Goal: Find specific page/section: Find specific page/section

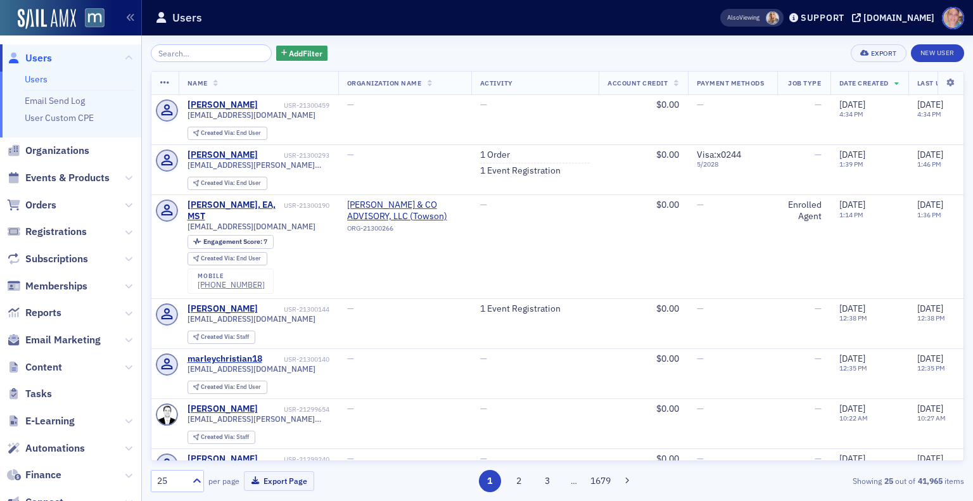
click at [42, 313] on span "Reports" at bounding box center [43, 313] width 36 height 14
click at [46, 313] on span "Reports" at bounding box center [43, 313] width 36 height 14
